Goal: Find specific page/section: Find specific page/section

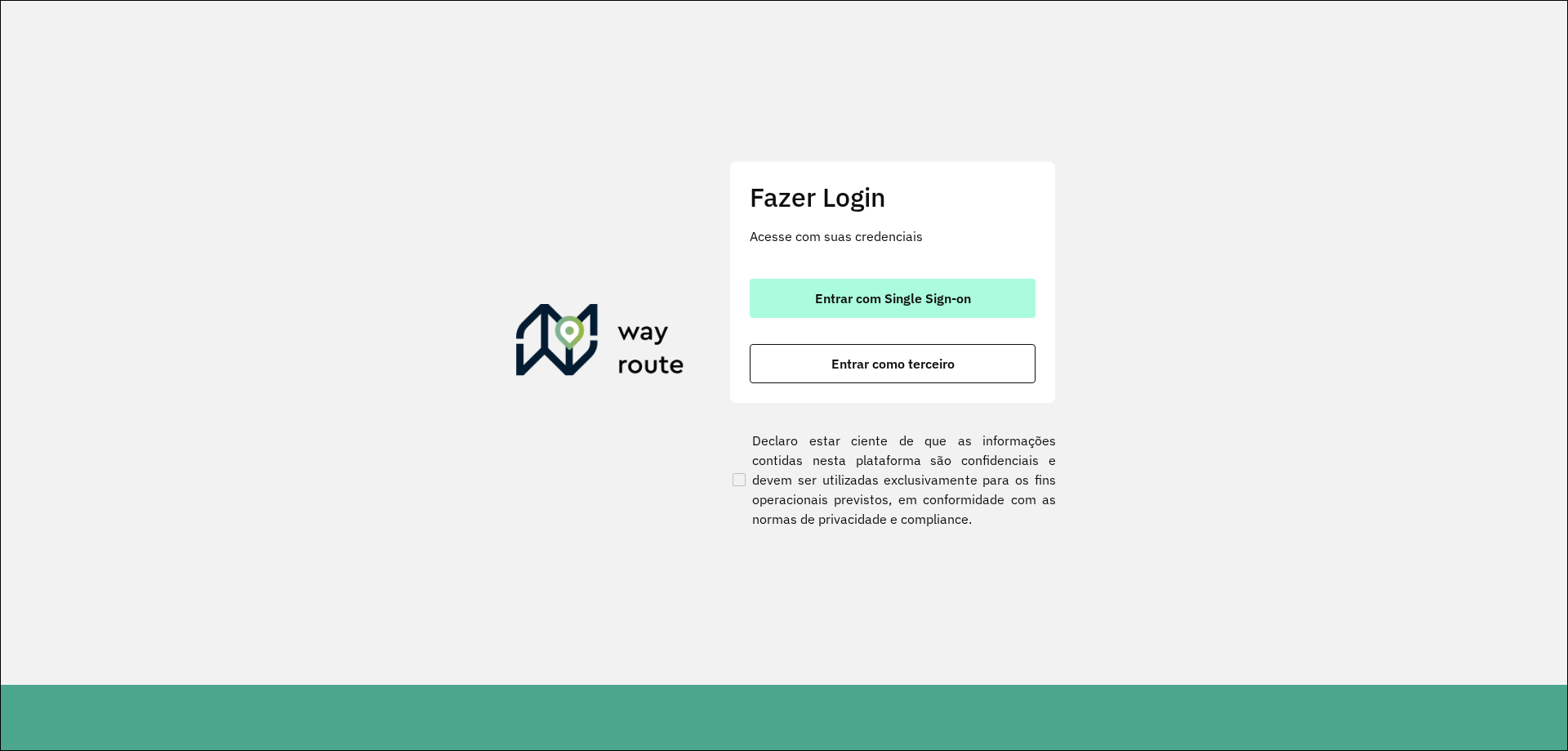
click at [868, 301] on span "Entrar com Single Sign-on" at bounding box center [893, 299] width 156 height 13
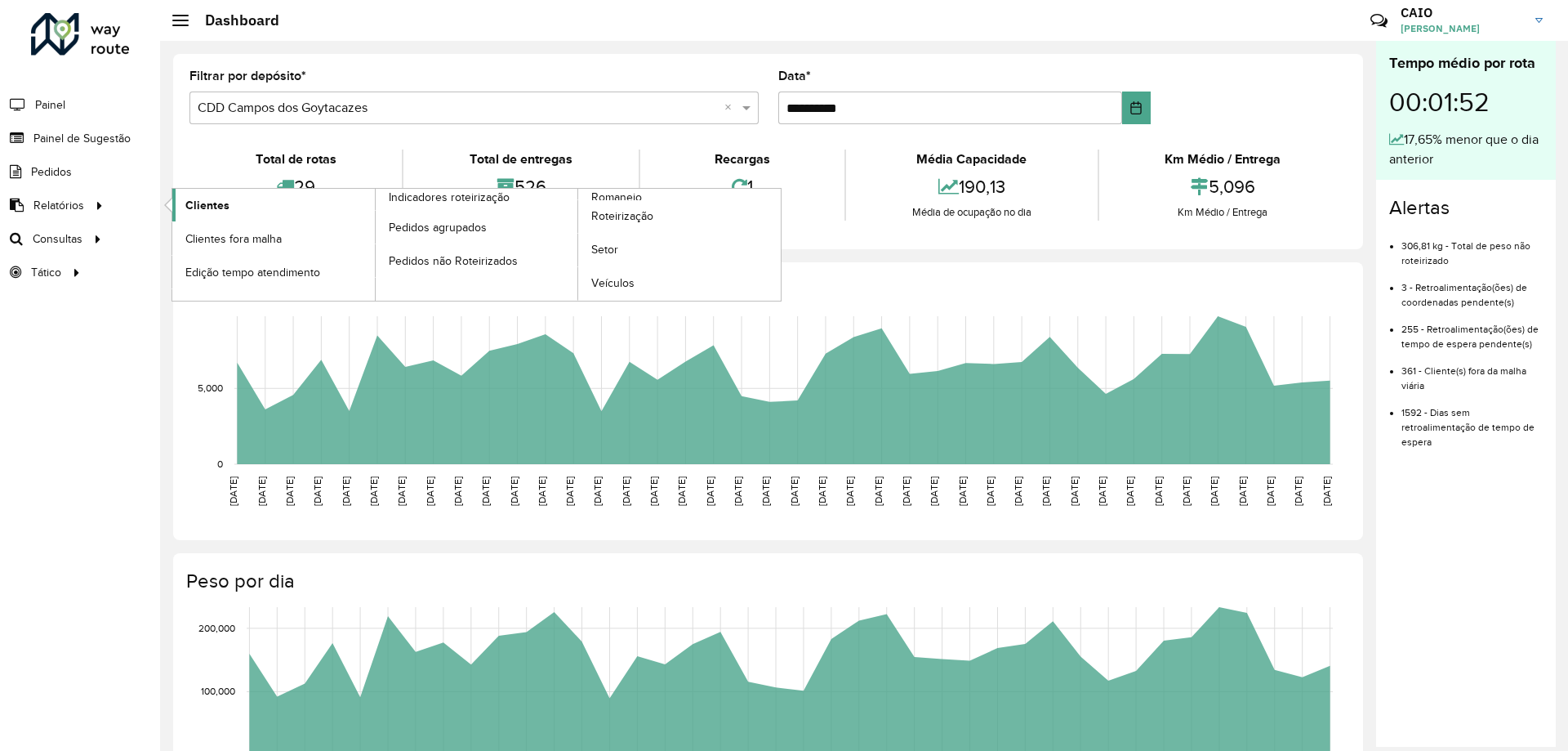
click at [210, 205] on span "Clientes" at bounding box center [207, 206] width 44 height 17
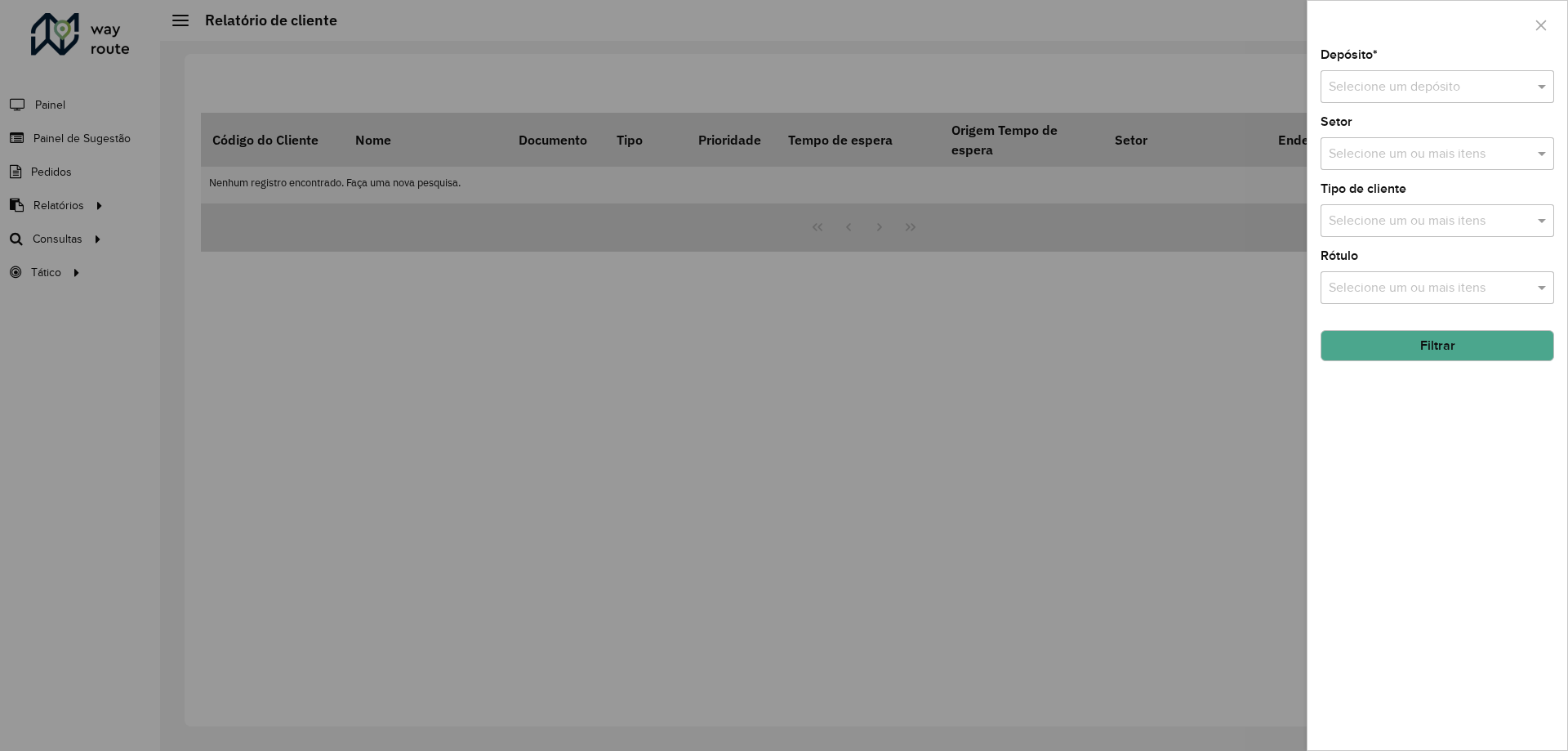
click at [1410, 78] on input "text" at bounding box center [1421, 87] width 185 height 20
click at [1393, 193] on span "CDD Itaperuna" at bounding box center [1370, 189] width 84 height 14
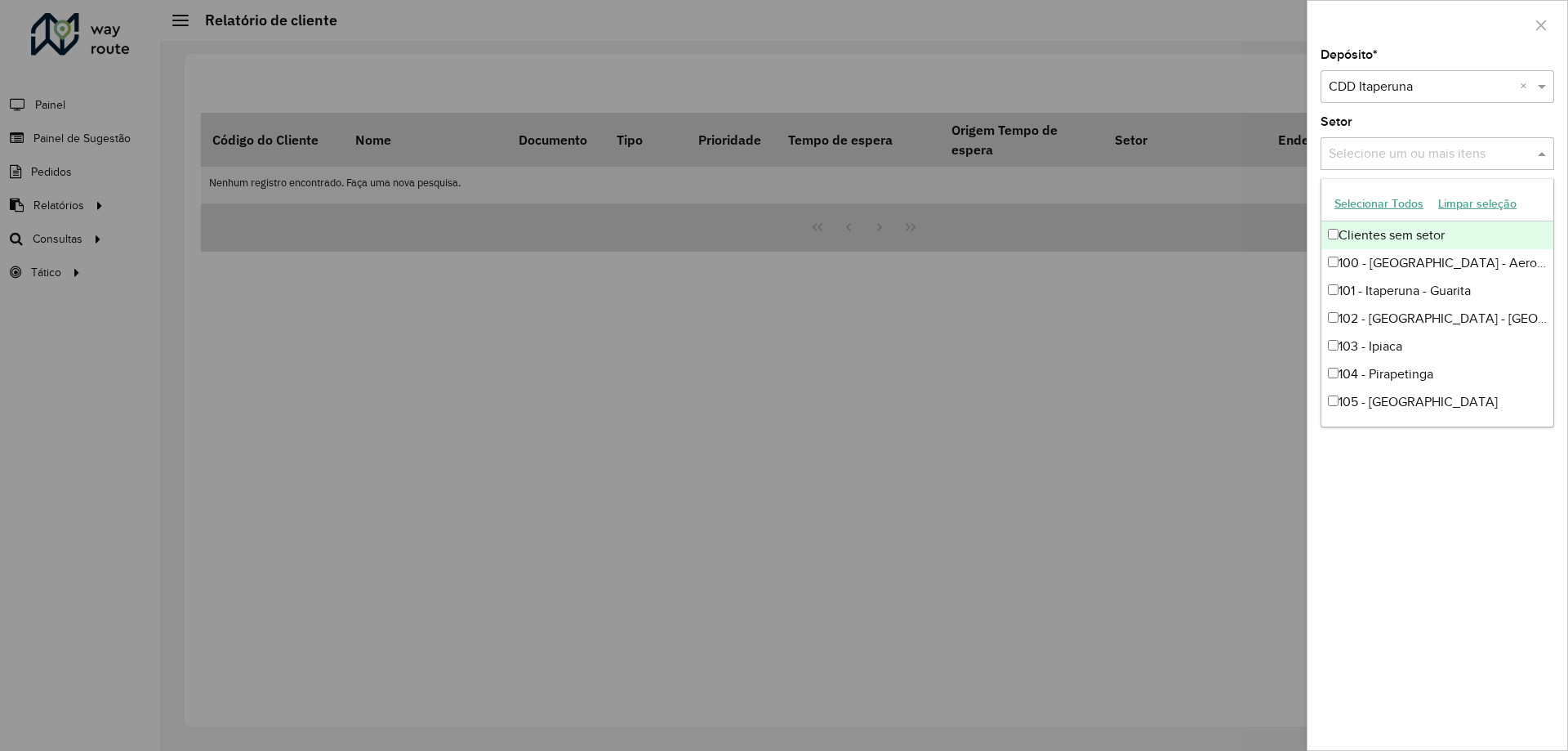
click at [1379, 143] on div "Selecione um ou mais itens" at bounding box center [1438, 153] width 234 height 33
click at [1383, 121] on div "Setor Selecione um ou mais itens" at bounding box center [1438, 143] width 234 height 54
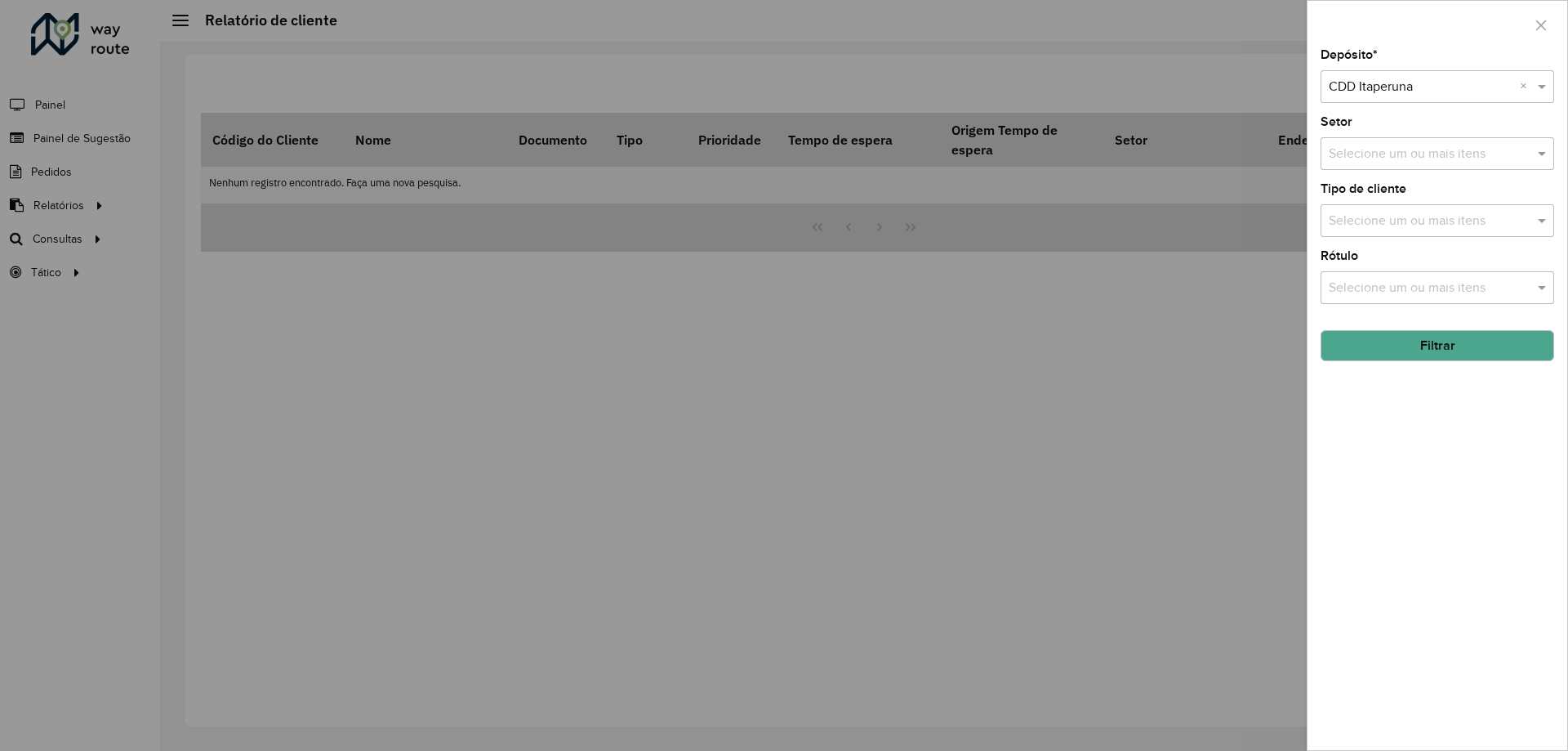
click at [1428, 346] on button "Filtrar" at bounding box center [1438, 345] width 234 height 31
